Goal: Information Seeking & Learning: Learn about a topic

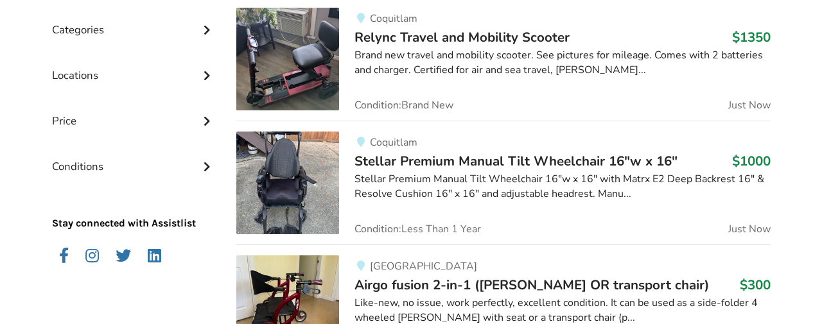
scroll to position [353, 0]
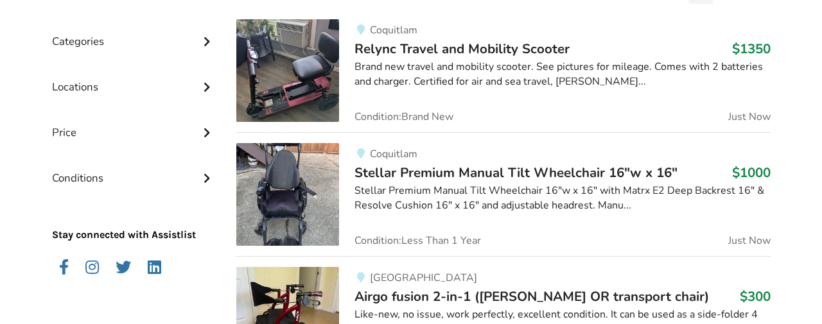
click at [209, 39] on icon at bounding box center [206, 40] width 13 height 11
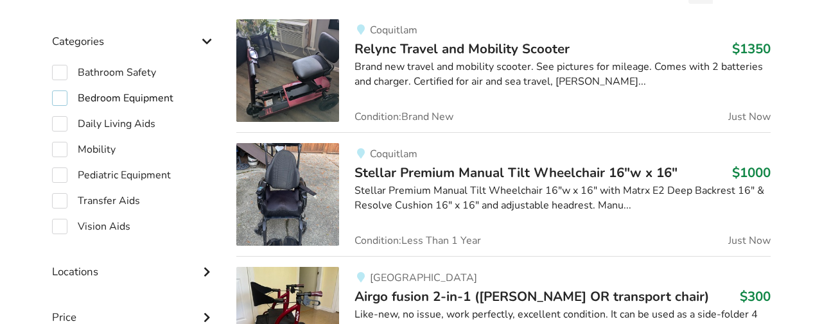
click at [61, 94] on label "Bedroom Equipment" at bounding box center [112, 98] width 121 height 15
checkbox input "true"
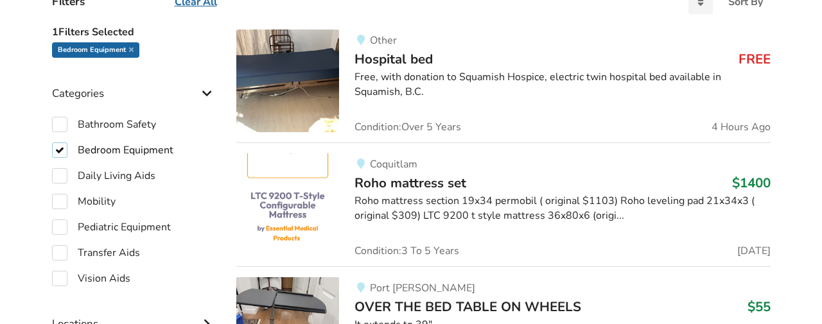
scroll to position [339, 0]
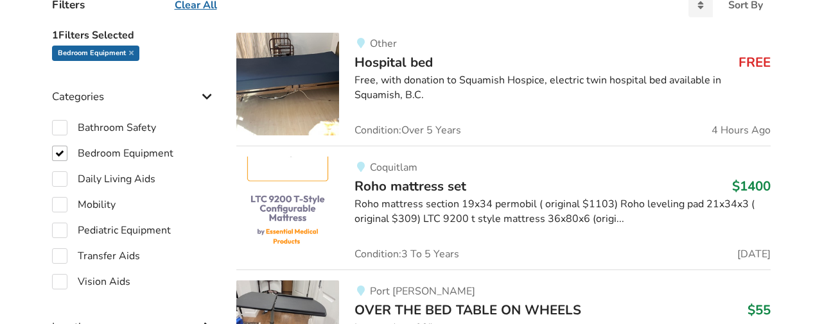
click at [389, 82] on div "Free, with donation to Squamish Hospice, electric twin hospital bed available i…" at bounding box center [563, 88] width 416 height 30
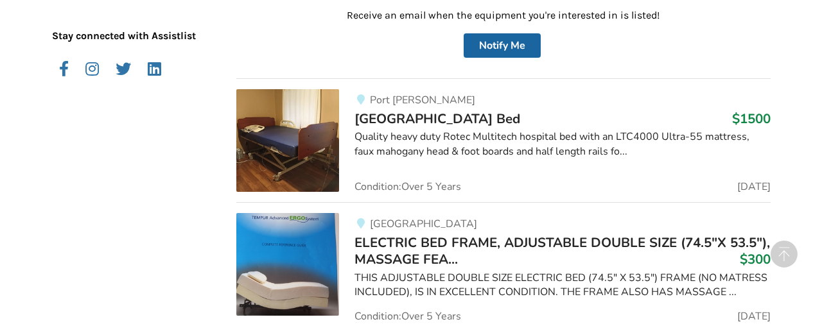
scroll to position [782, 0]
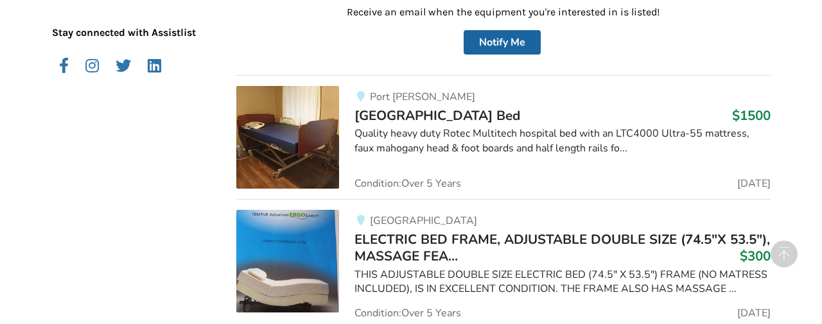
click at [296, 127] on img at bounding box center [287, 137] width 103 height 103
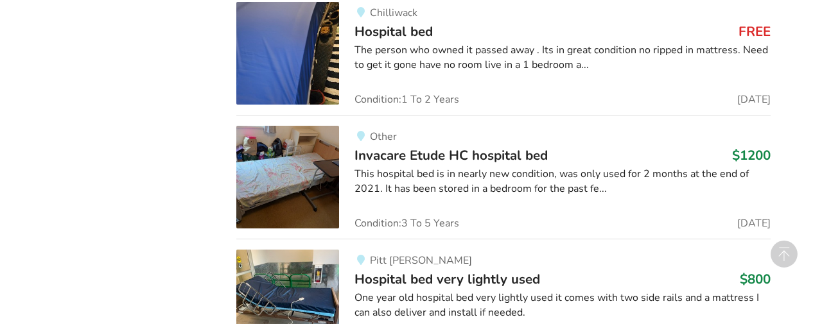
scroll to position [1371, 0]
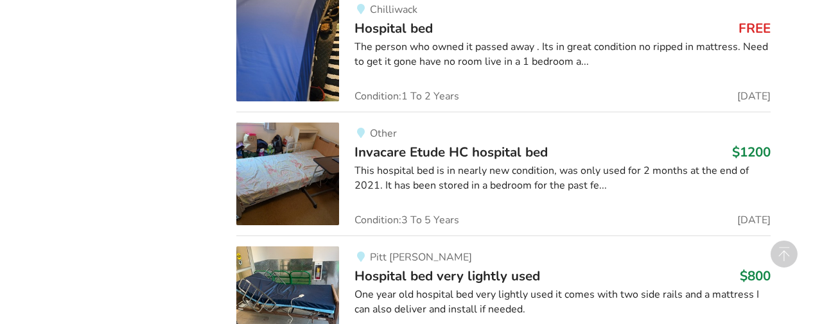
click at [378, 174] on div "This hospital bed is in nearly new condition, was only used for 2 months at the…" at bounding box center [563, 179] width 416 height 30
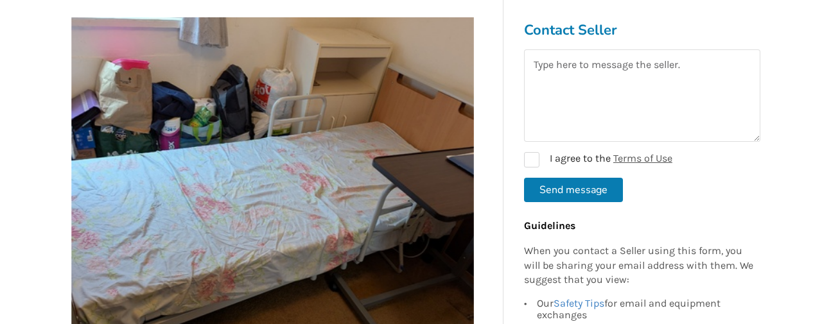
scroll to position [236, 0]
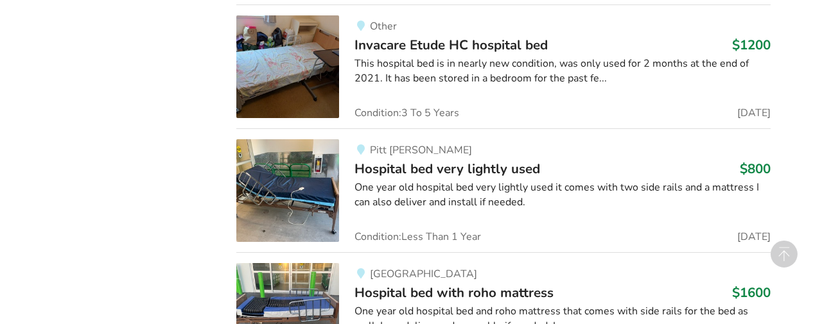
scroll to position [1481, 0]
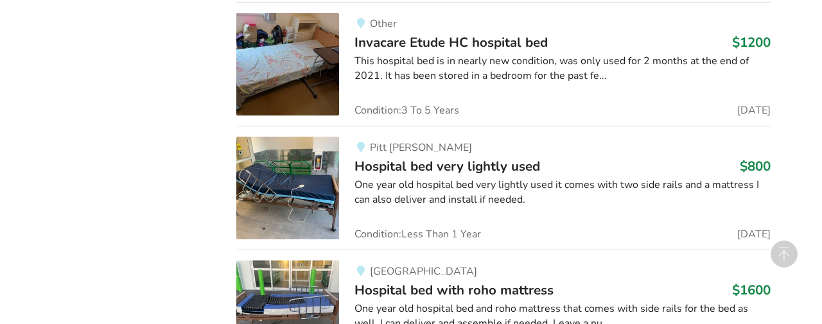
click at [283, 167] on img at bounding box center [287, 188] width 103 height 103
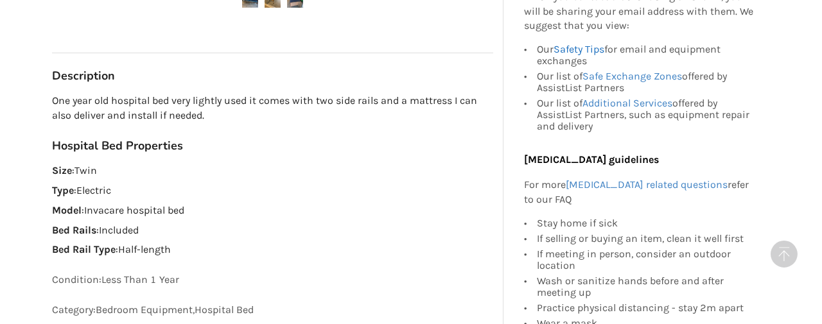
scroll to position [689, 0]
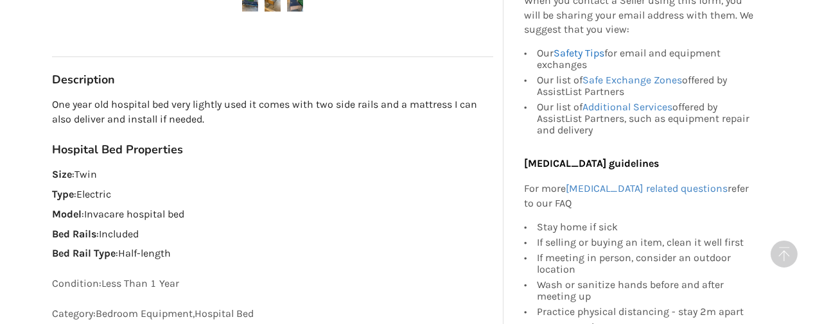
click at [567, 51] on link "Safety Tips" at bounding box center [579, 53] width 51 height 12
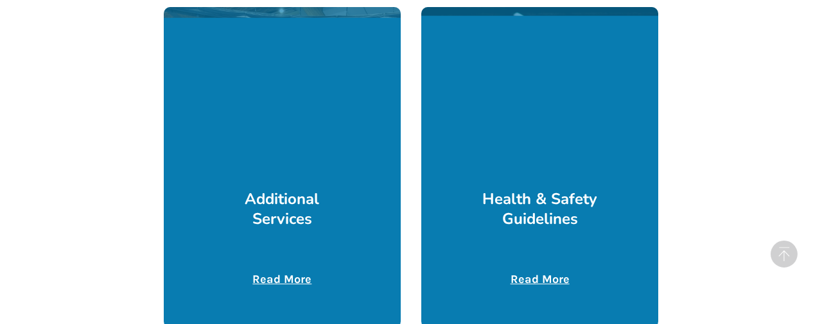
scroll to position [2187, 0]
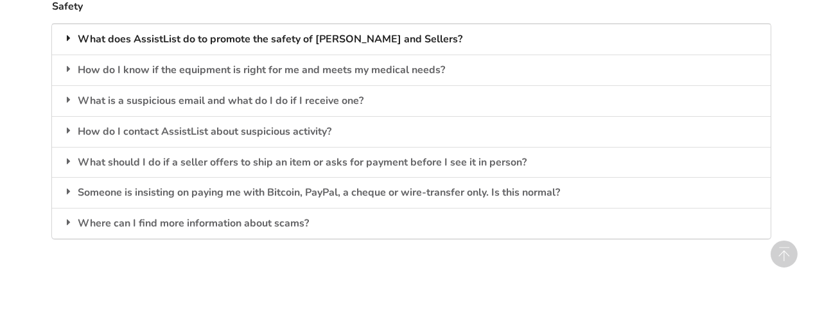
click at [414, 36] on div "What does AssistList do to promote the safety of Buyers and Sellers?" at bounding box center [411, 39] width 719 height 31
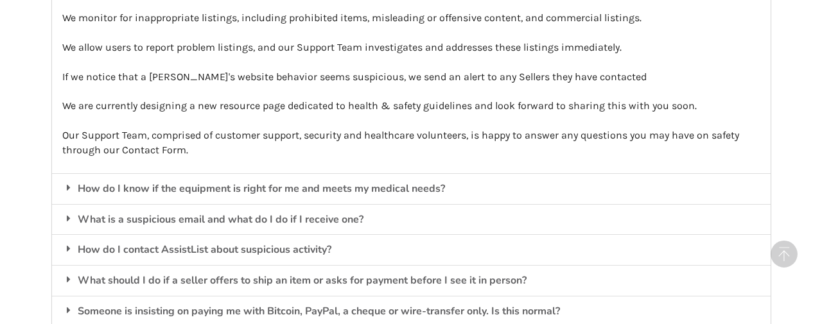
scroll to position [2328, 0]
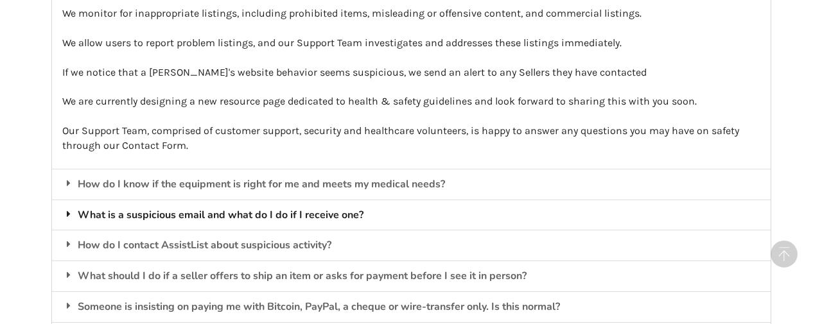
click at [304, 216] on div "What is a suspicious email and what do I do if I receive one?" at bounding box center [411, 215] width 719 height 31
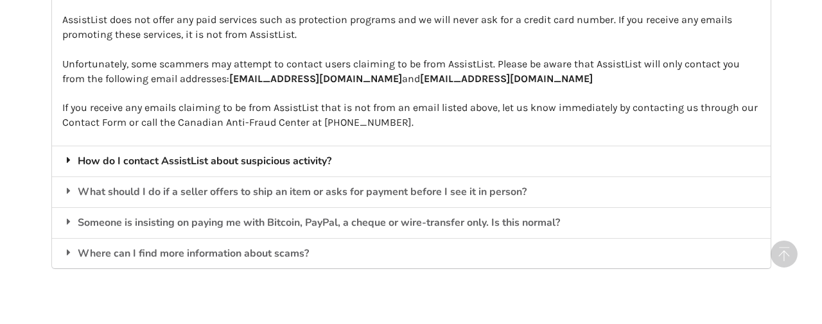
scroll to position [2366, 0]
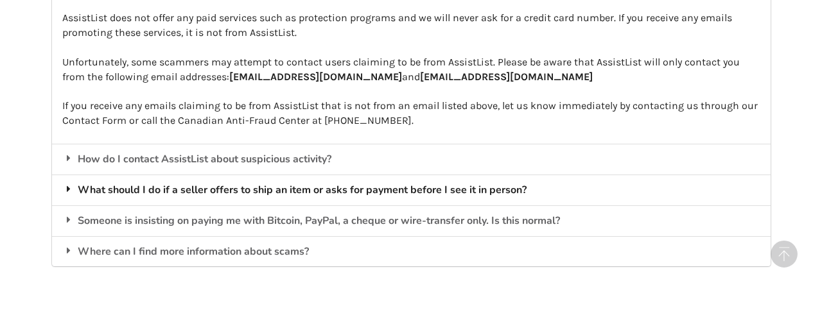
click at [301, 191] on div "What should I do if a seller offers to ship an item or asks for payment before …" at bounding box center [411, 190] width 719 height 31
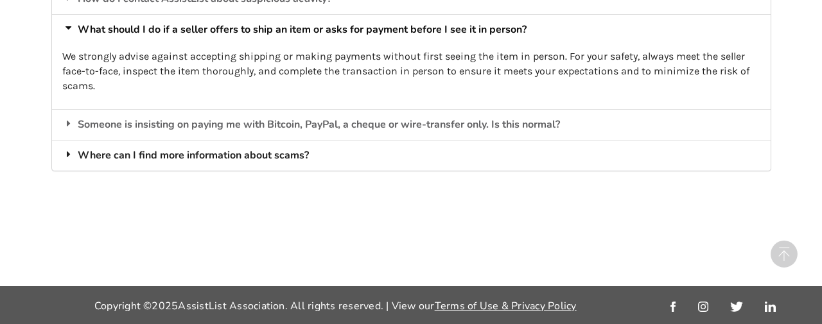
click at [288, 157] on div "Where can I find more information about scams?" at bounding box center [411, 155] width 719 height 31
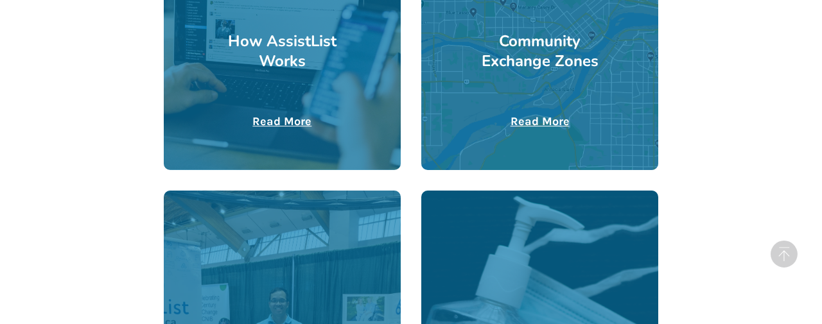
scroll to position [505, 0]
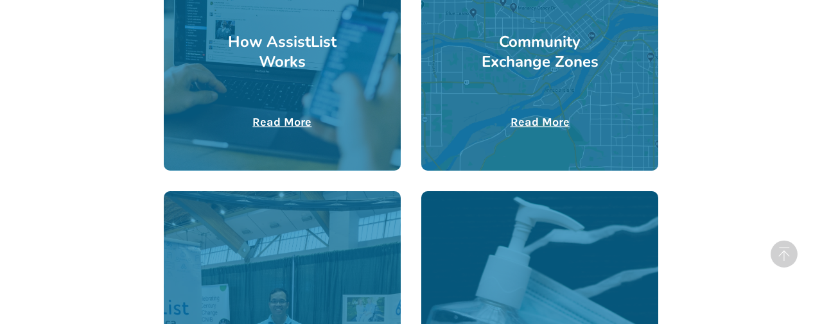
click at [276, 119] on u "Read More" at bounding box center [281, 122] width 59 height 14
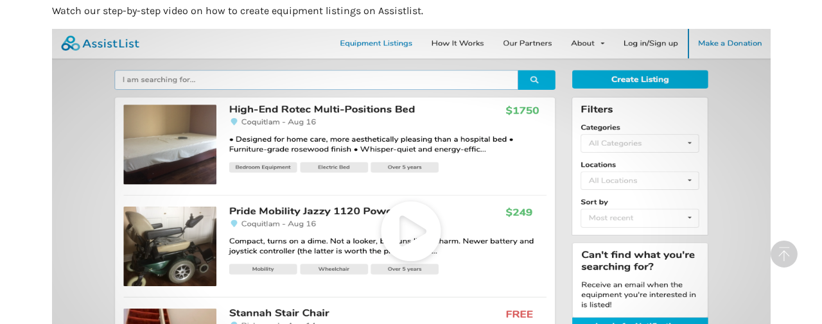
scroll to position [559, 0]
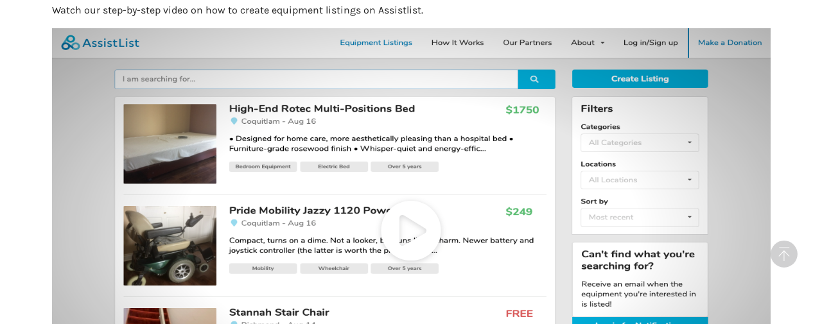
click at [273, 137] on icon at bounding box center [411, 230] width 719 height 404
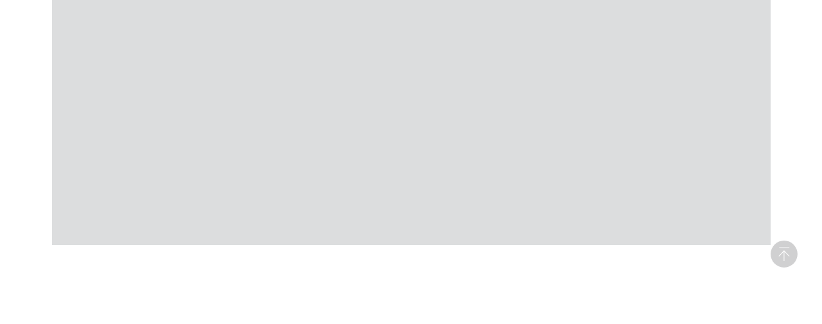
scroll to position [736, 0]
